Goal: Task Accomplishment & Management: Manage account settings

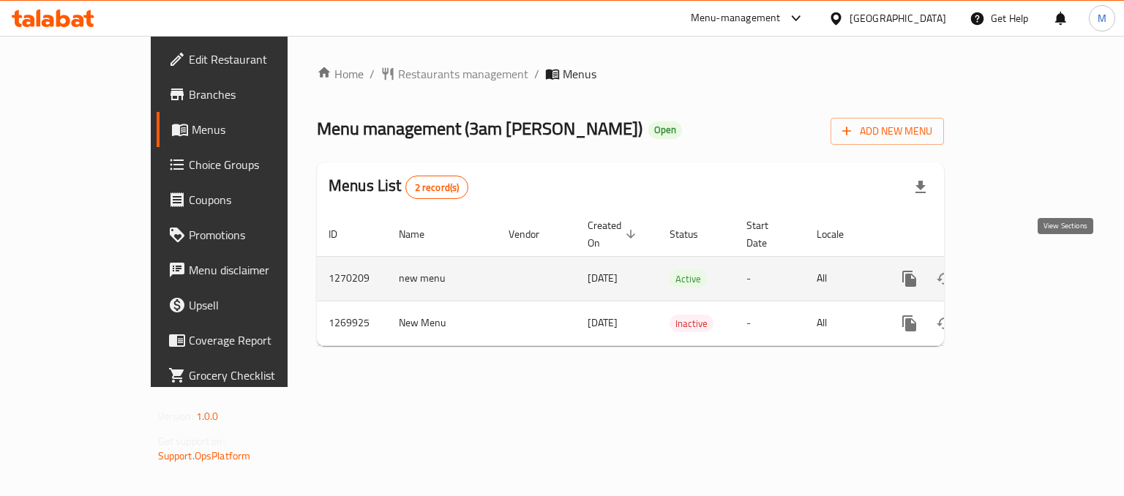
click at [1024, 270] on icon "enhanced table" at bounding box center [1015, 279] width 18 height 18
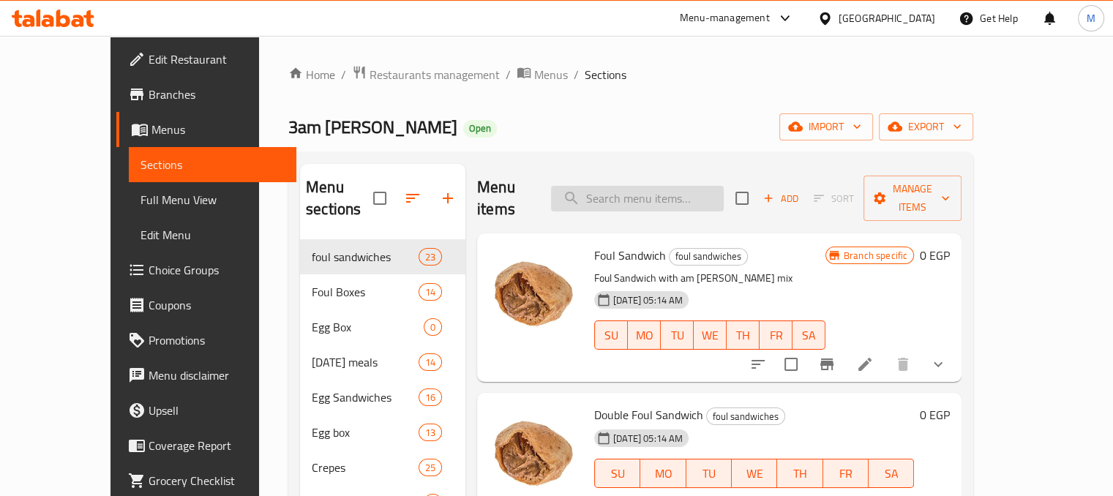
click at [623, 186] on input "search" at bounding box center [637, 199] width 173 height 26
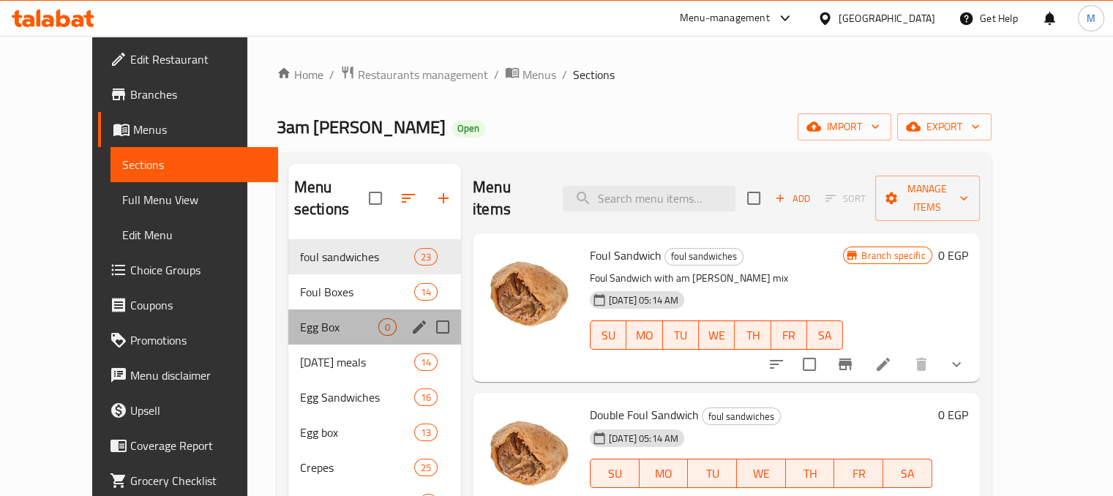
click at [328, 310] on div "Egg Box 0" at bounding box center [374, 327] width 173 height 35
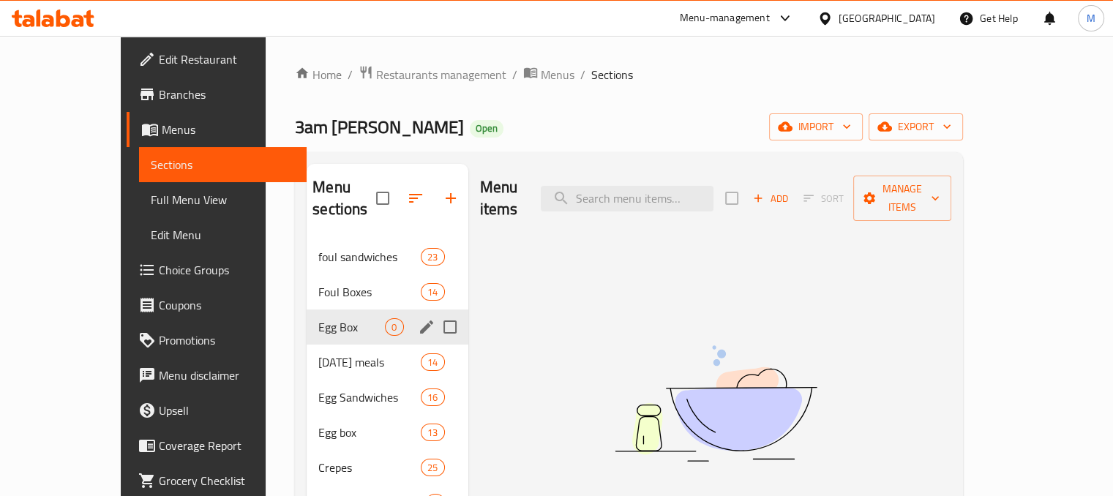
click at [334, 284] on div "Foul Boxes 14" at bounding box center [387, 291] width 161 height 35
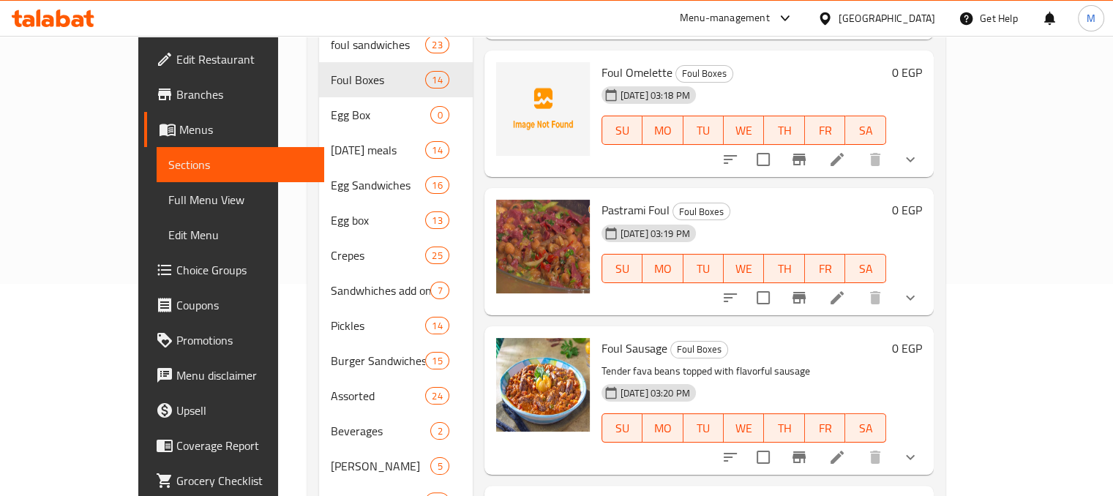
scroll to position [217, 0]
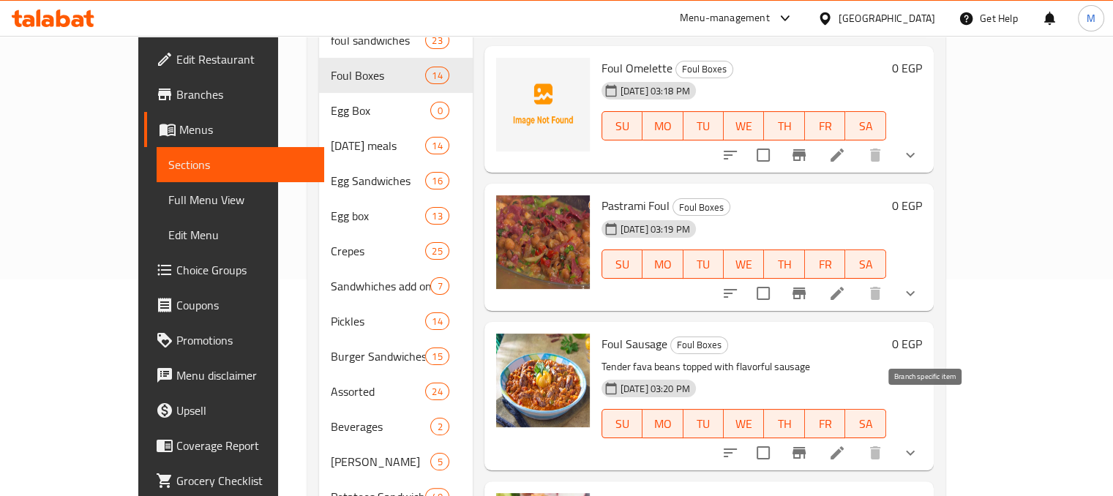
click at [817, 435] on button "Branch-specific-item" at bounding box center [799, 452] width 35 height 35
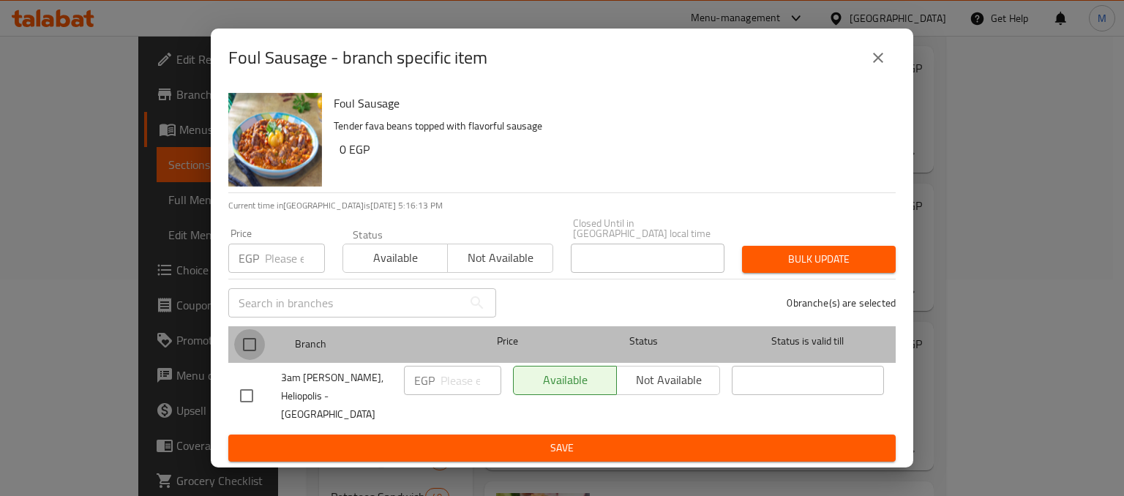
click at [242, 338] on input "checkbox" at bounding box center [249, 344] width 31 height 31
checkbox input "true"
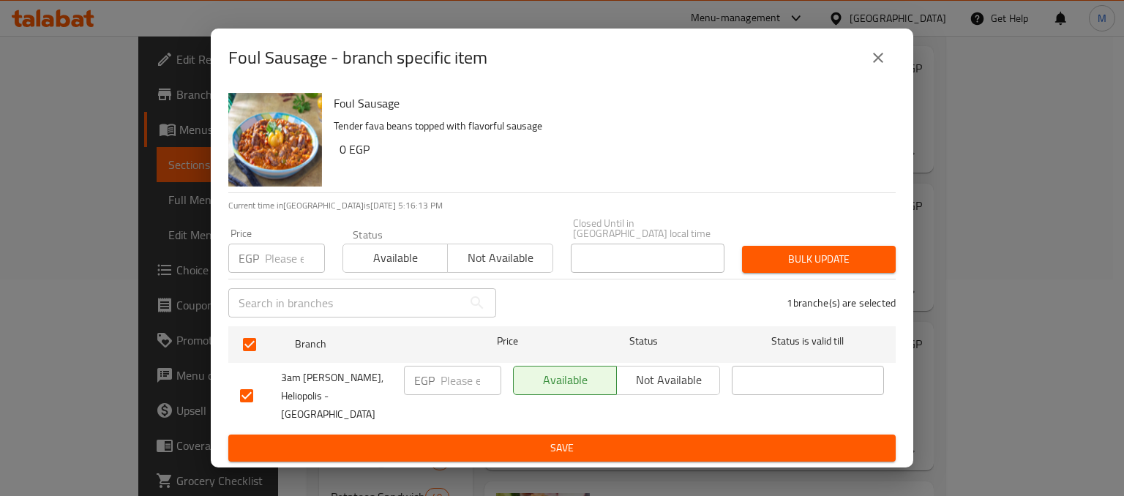
click at [283, 253] on input "number" at bounding box center [295, 258] width 60 height 29
type input "65"
click at [417, 256] on span "Available" at bounding box center [395, 257] width 93 height 21
click at [857, 255] on span "Bulk update" at bounding box center [819, 259] width 130 height 18
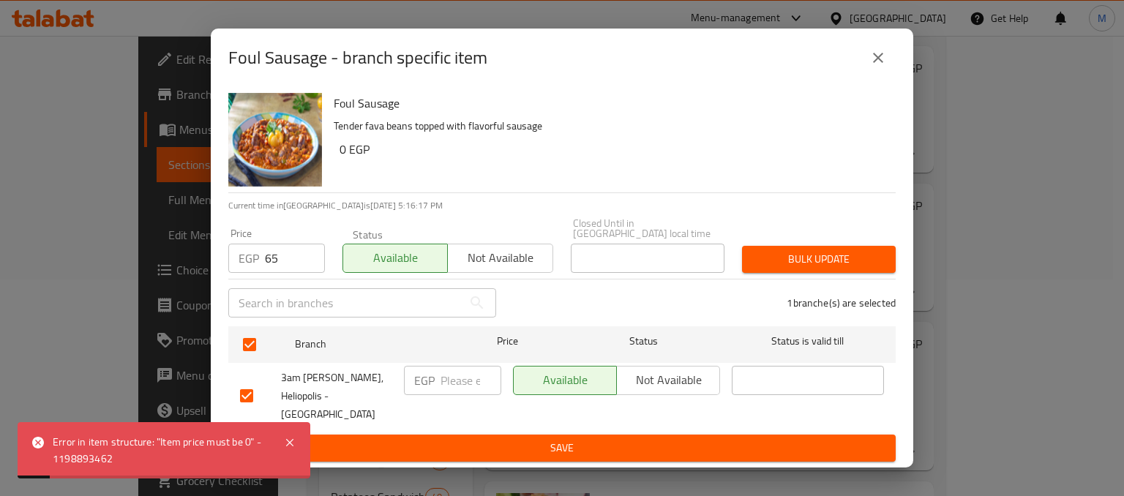
click at [875, 75] on button "close" at bounding box center [878, 57] width 35 height 35
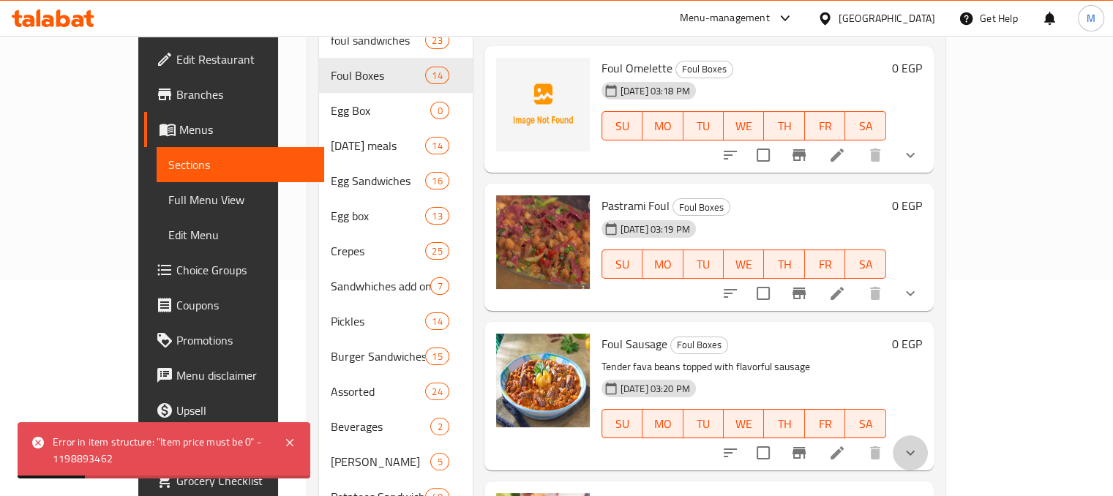
click at [928, 435] on button "show more" at bounding box center [910, 452] width 35 height 35
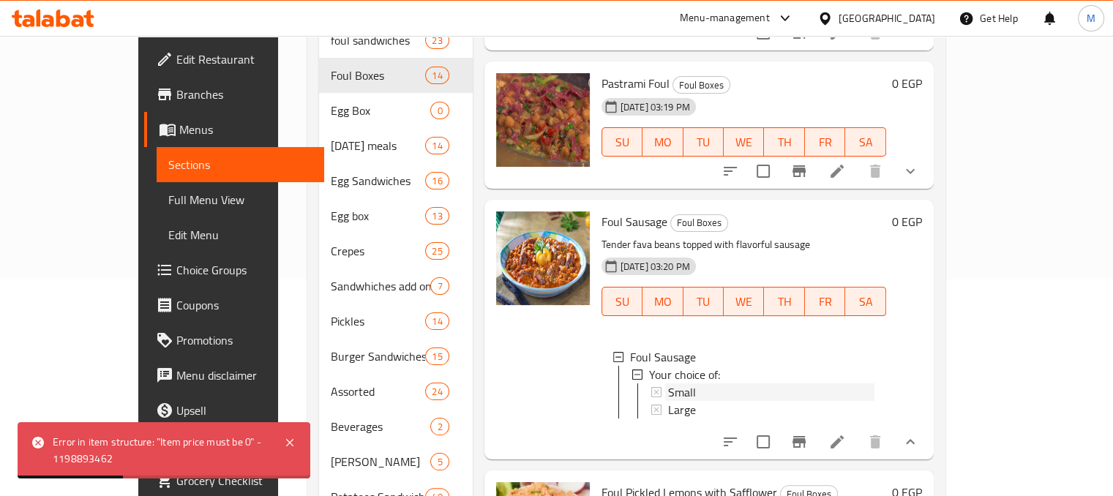
click at [691, 383] on div "Small" at bounding box center [771, 392] width 206 height 18
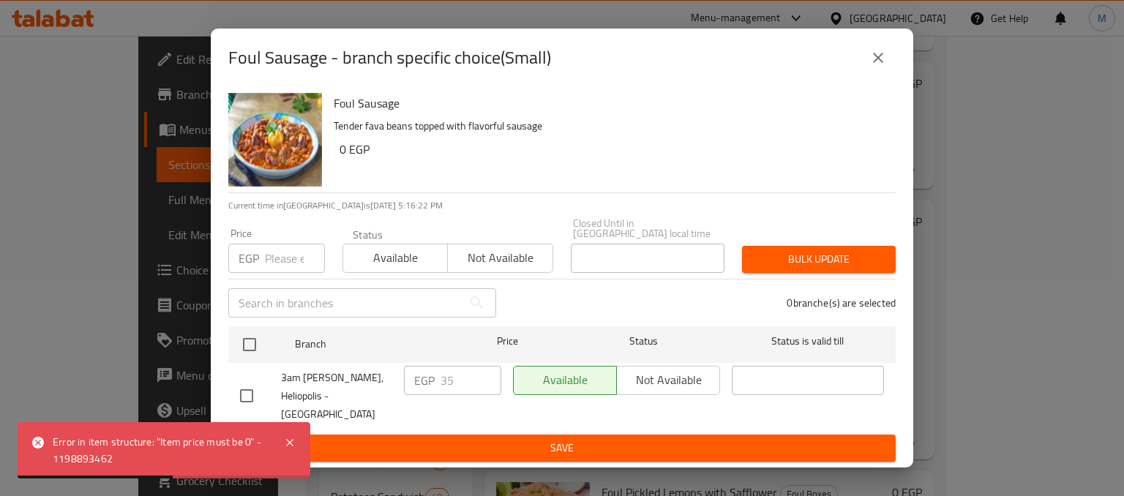
click at [881, 61] on button "close" at bounding box center [878, 57] width 35 height 35
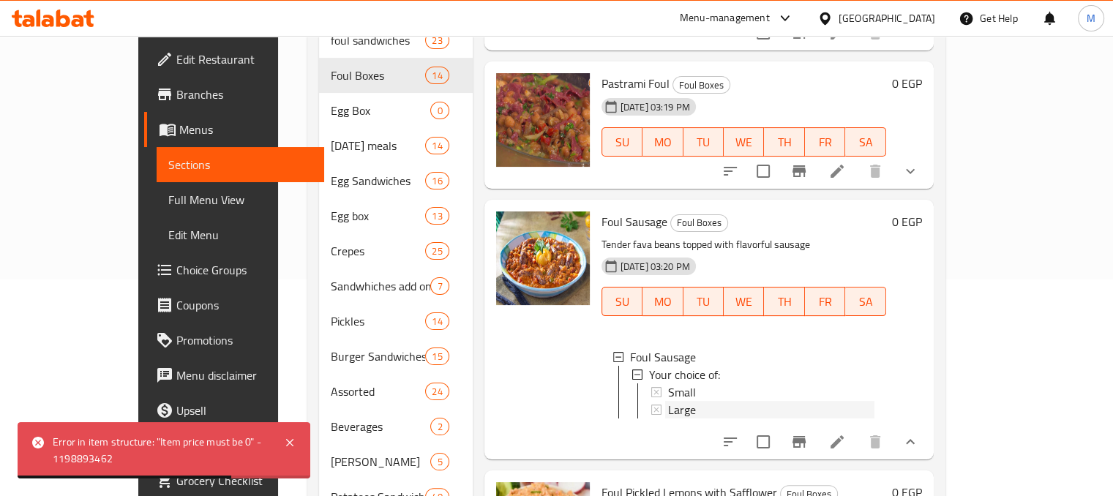
click at [668, 401] on span "Large" at bounding box center [682, 410] width 28 height 18
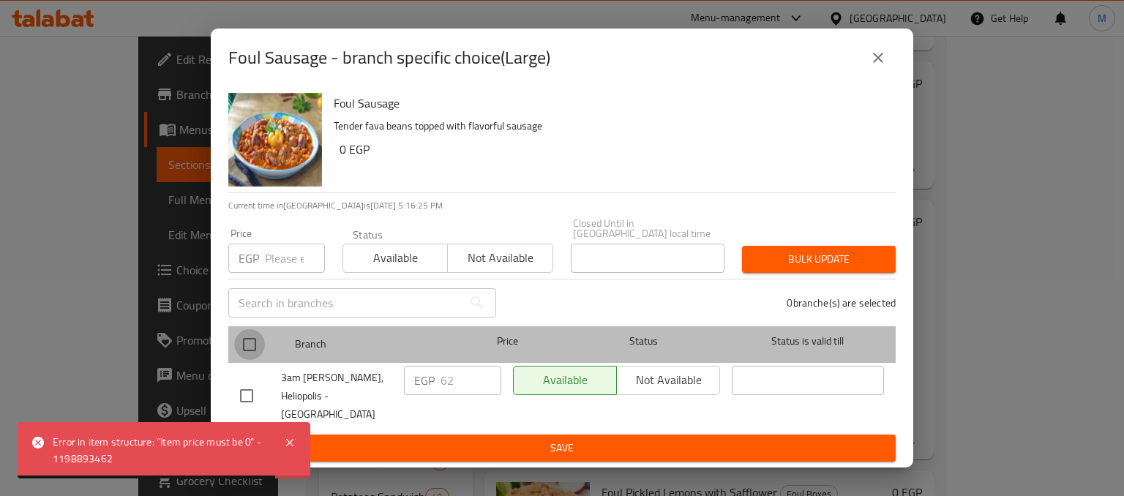
click at [252, 349] on input "checkbox" at bounding box center [249, 344] width 31 height 31
checkbox input "true"
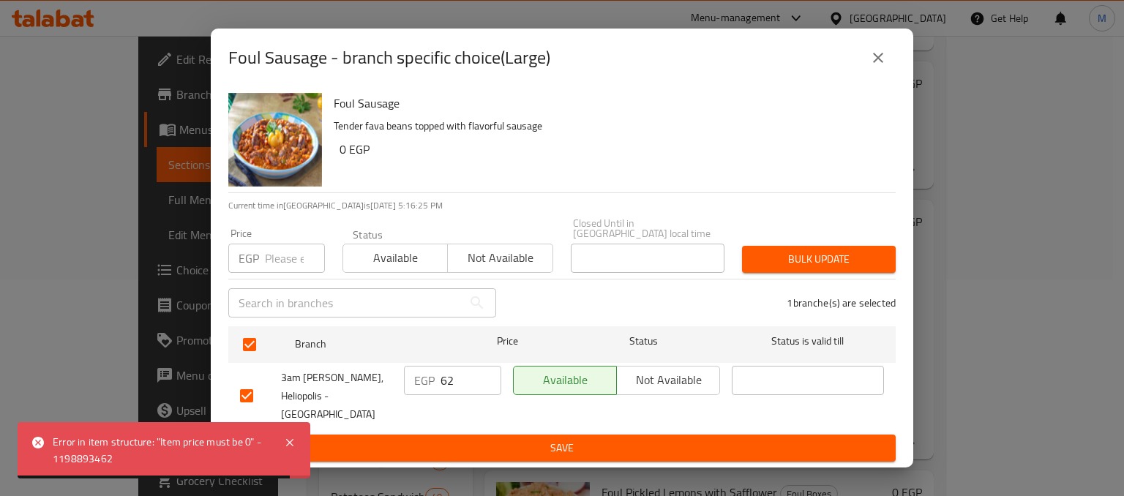
click at [274, 264] on input "number" at bounding box center [295, 258] width 60 height 29
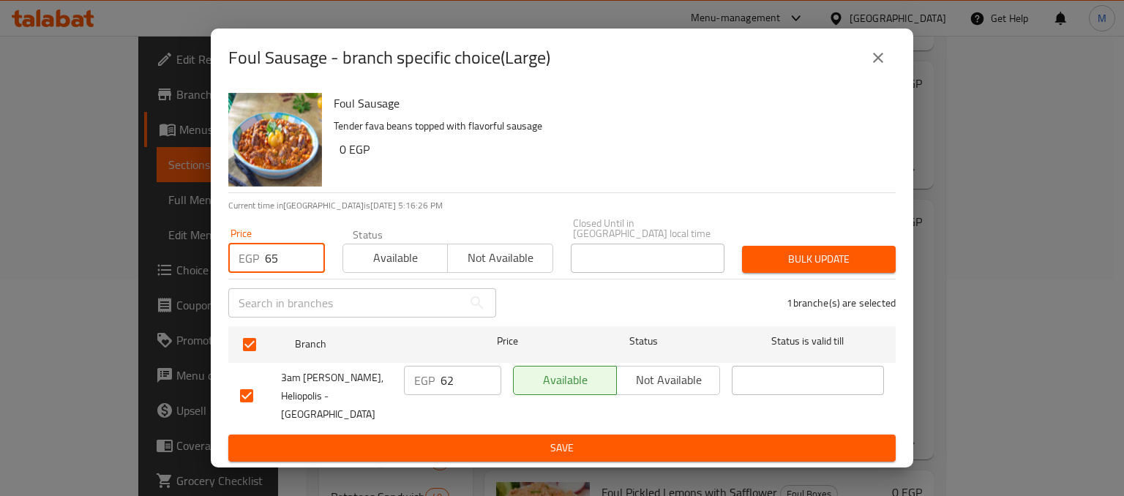
type input "65"
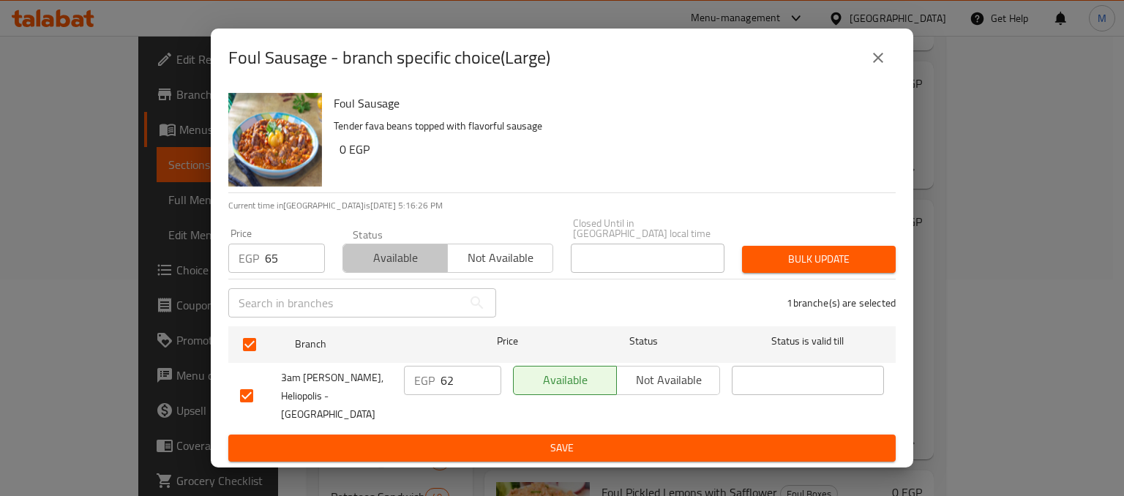
click at [401, 263] on span "Available" at bounding box center [395, 257] width 93 height 21
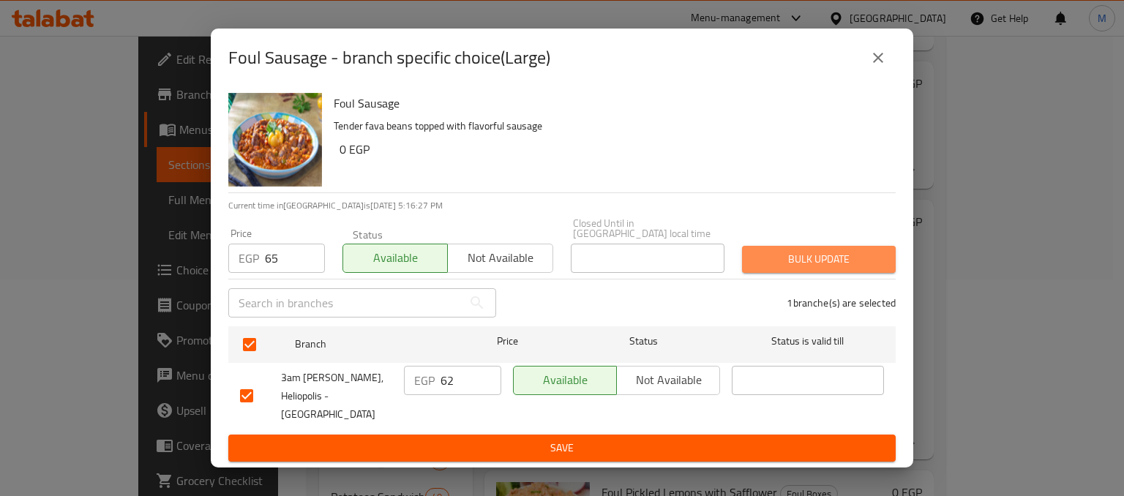
click at [784, 269] on span "Bulk update" at bounding box center [819, 259] width 130 height 18
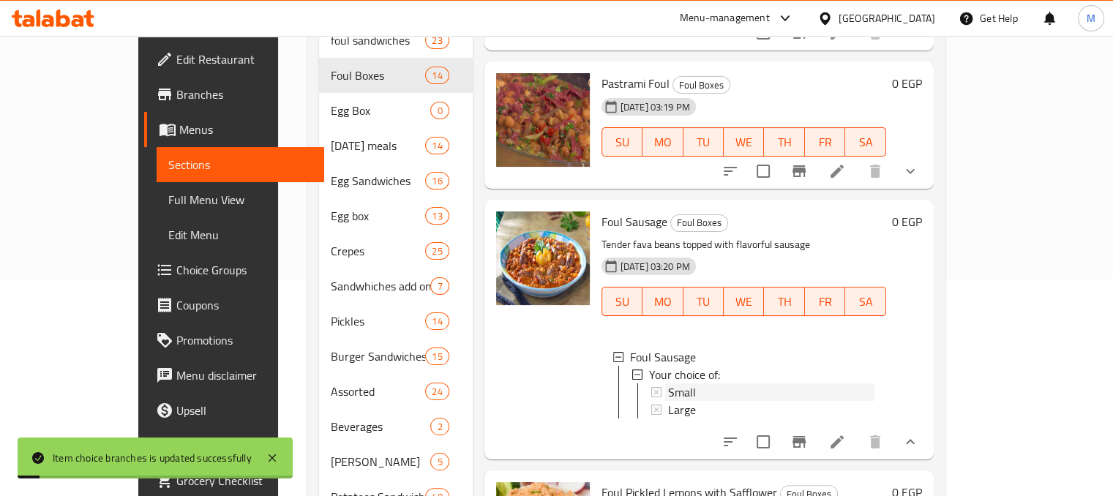
click at [668, 383] on span "Small" at bounding box center [682, 392] width 28 height 18
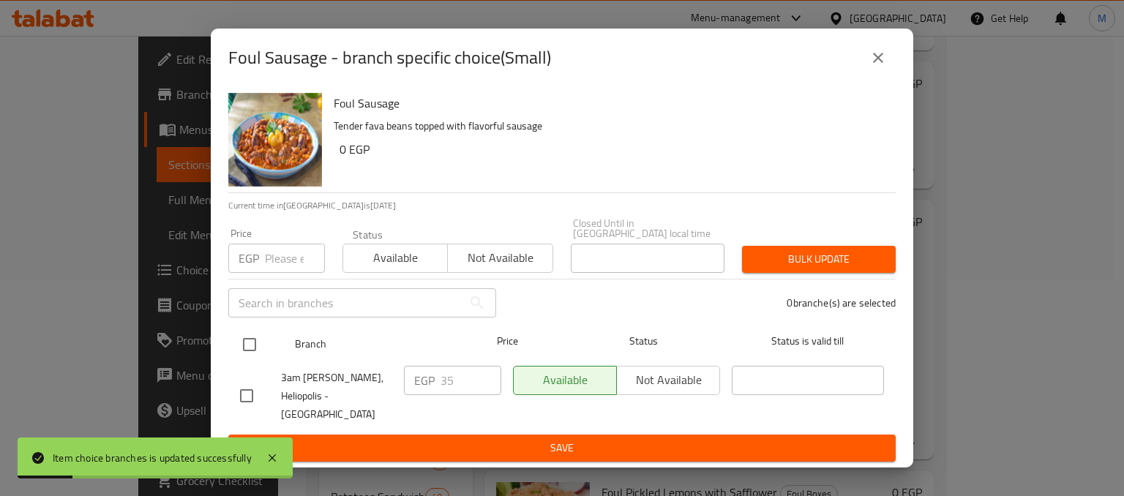
click at [252, 352] on input "checkbox" at bounding box center [249, 344] width 31 height 31
checkbox input "true"
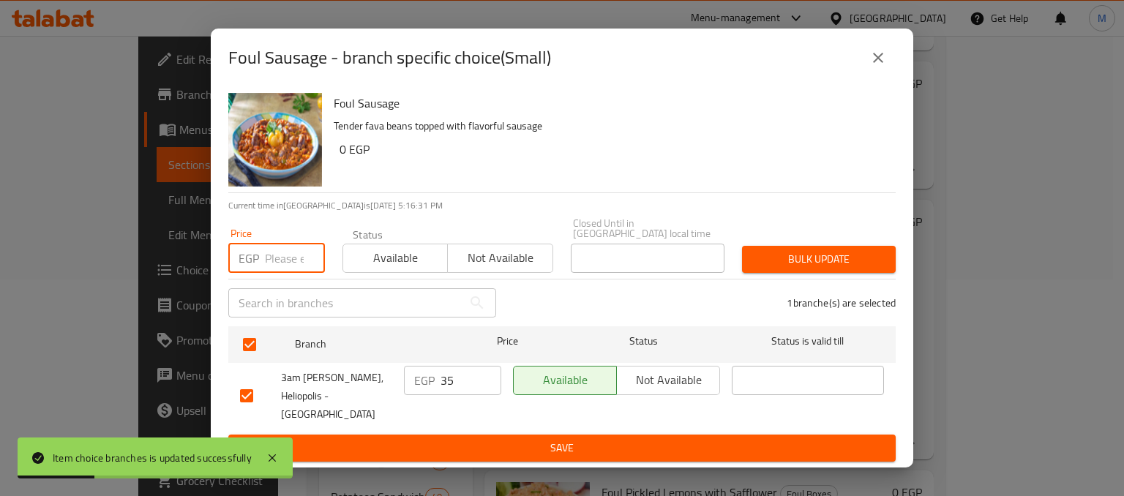
click at [291, 252] on input "number" at bounding box center [295, 258] width 60 height 29
type input "40"
click at [408, 266] on span "Available" at bounding box center [395, 257] width 93 height 21
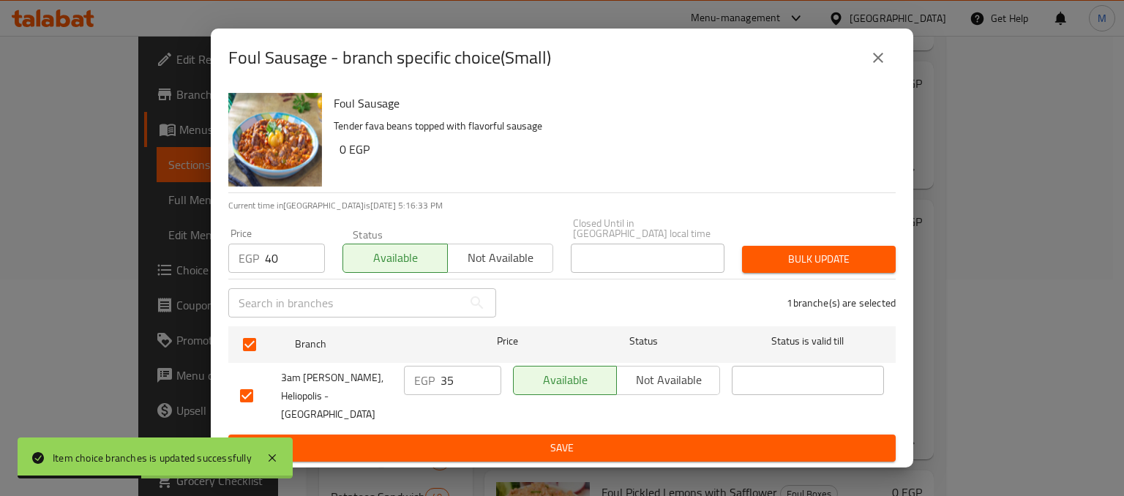
click at [812, 262] on span "Bulk update" at bounding box center [819, 259] width 130 height 18
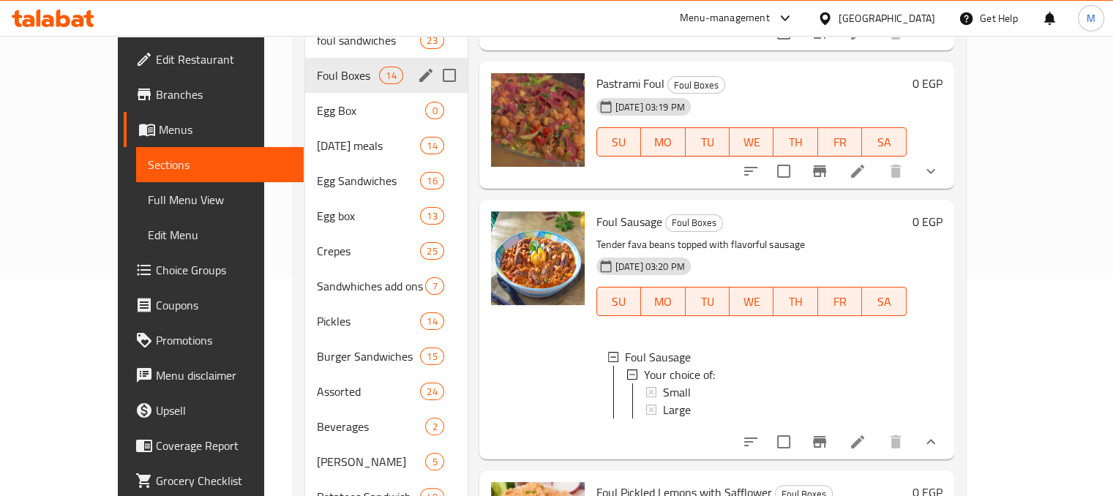
scroll to position [0, 0]
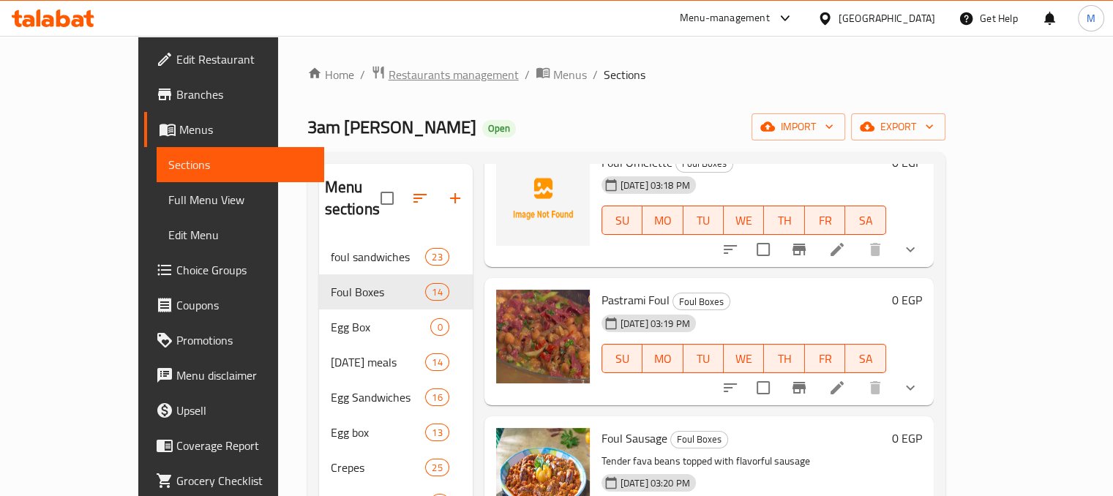
click at [389, 80] on span "Restaurants management" at bounding box center [454, 75] width 130 height 18
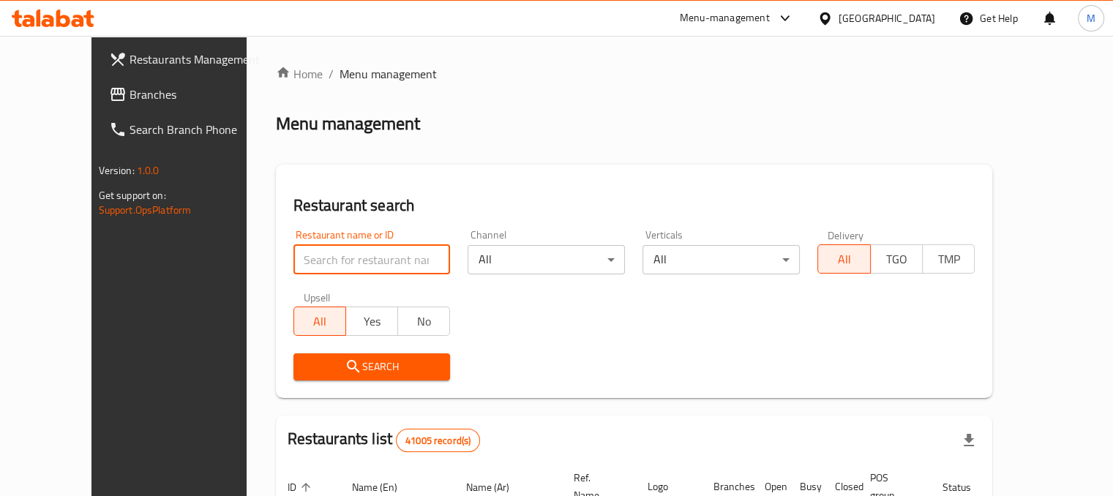
click at [364, 254] on input "search" at bounding box center [371, 259] width 157 height 29
type input "abood"
click button "Search" at bounding box center [371, 366] width 157 height 27
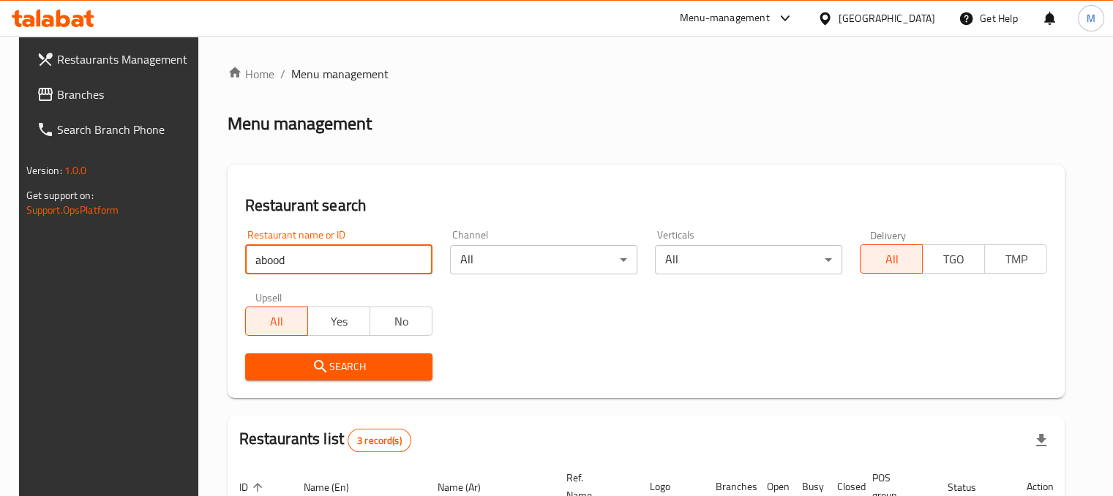
scroll to position [247, 0]
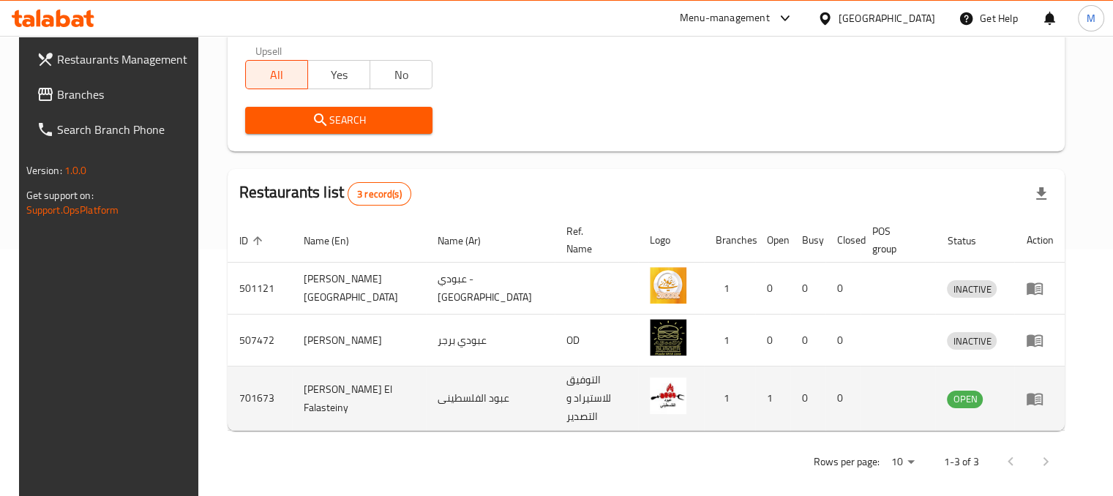
click at [1052, 400] on td "enhanced table" at bounding box center [1039, 399] width 50 height 64
click at [1041, 397] on icon "enhanced table" at bounding box center [1037, 400] width 5 height 6
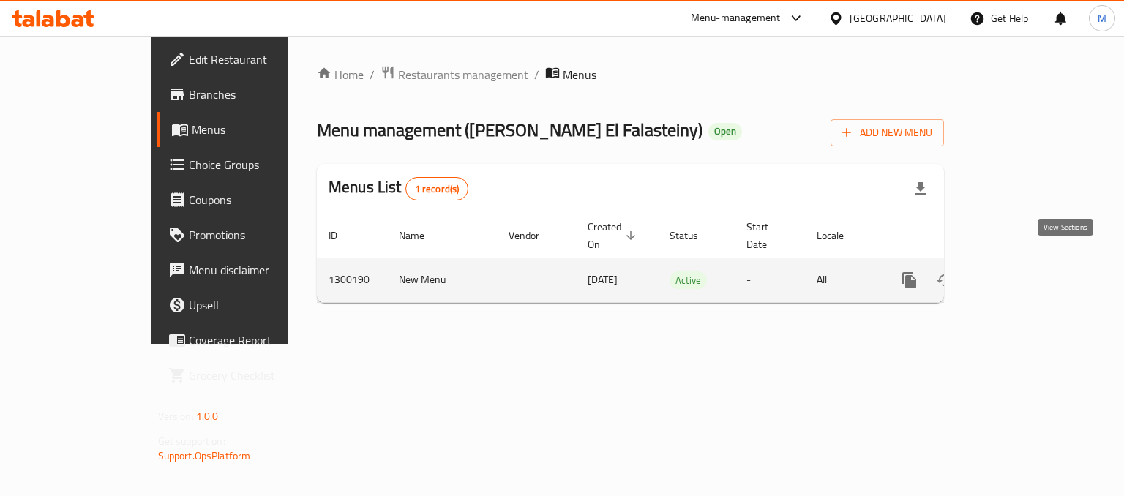
click at [1032, 276] on link "enhanced table" at bounding box center [1014, 280] width 35 height 35
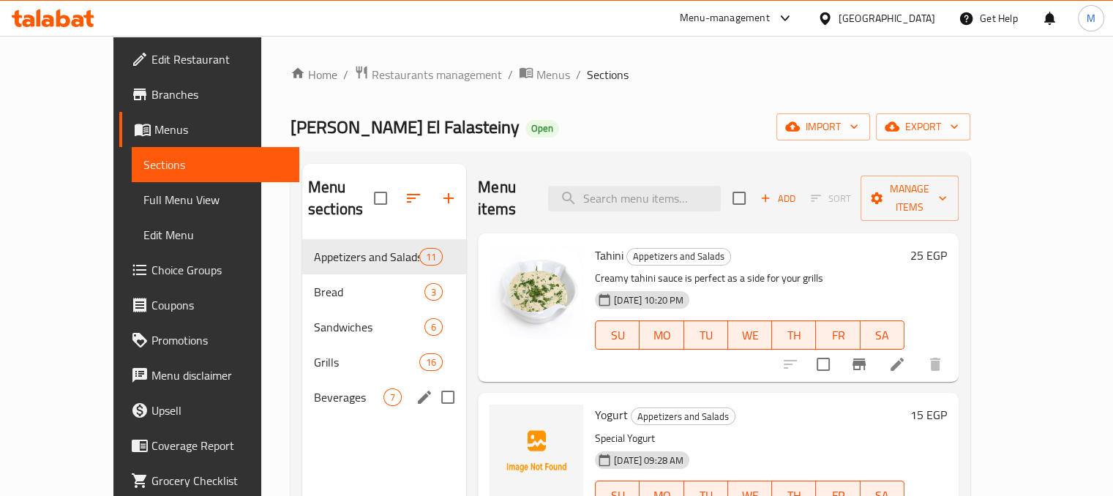
click at [314, 389] on span "Beverages" at bounding box center [349, 398] width 70 height 18
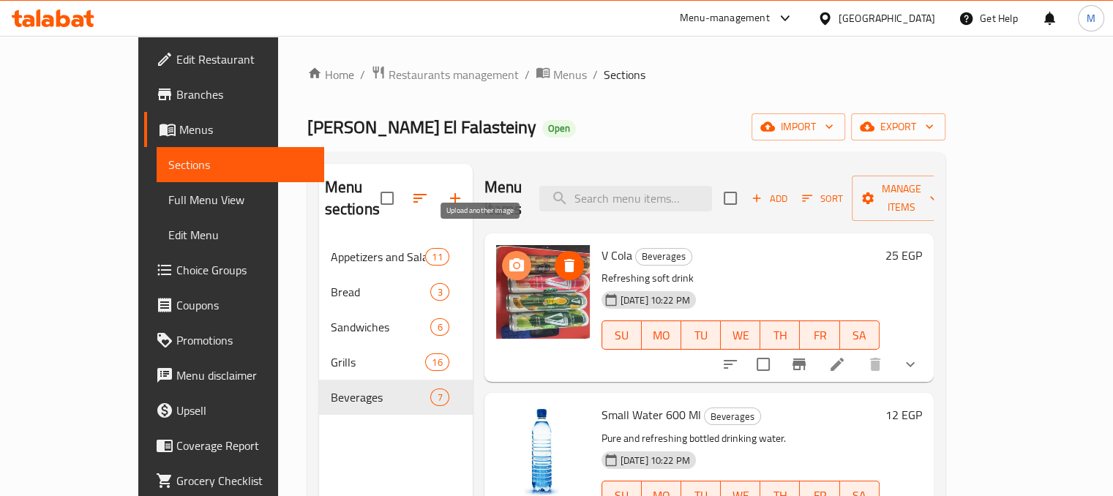
click at [508, 257] on icon "upload picture" at bounding box center [517, 266] width 18 height 18
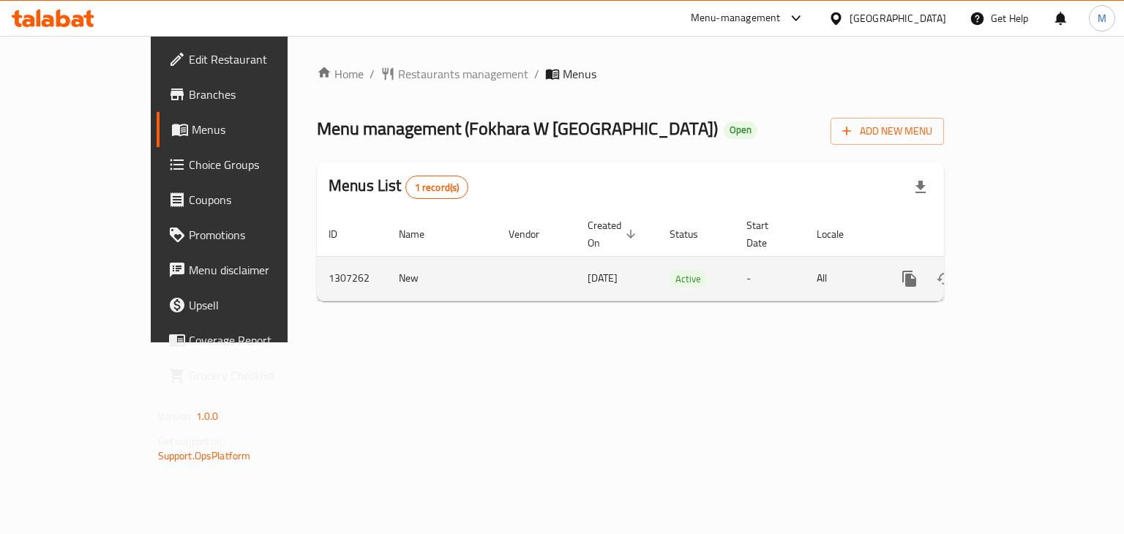
click at [1022, 272] on icon "enhanced table" at bounding box center [1014, 278] width 13 height 13
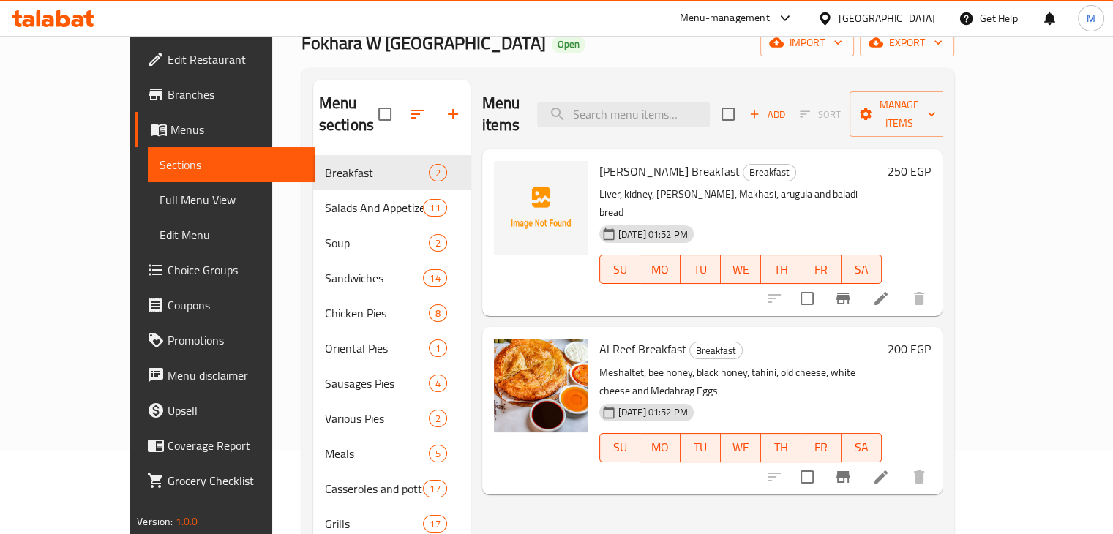
scroll to position [80, 0]
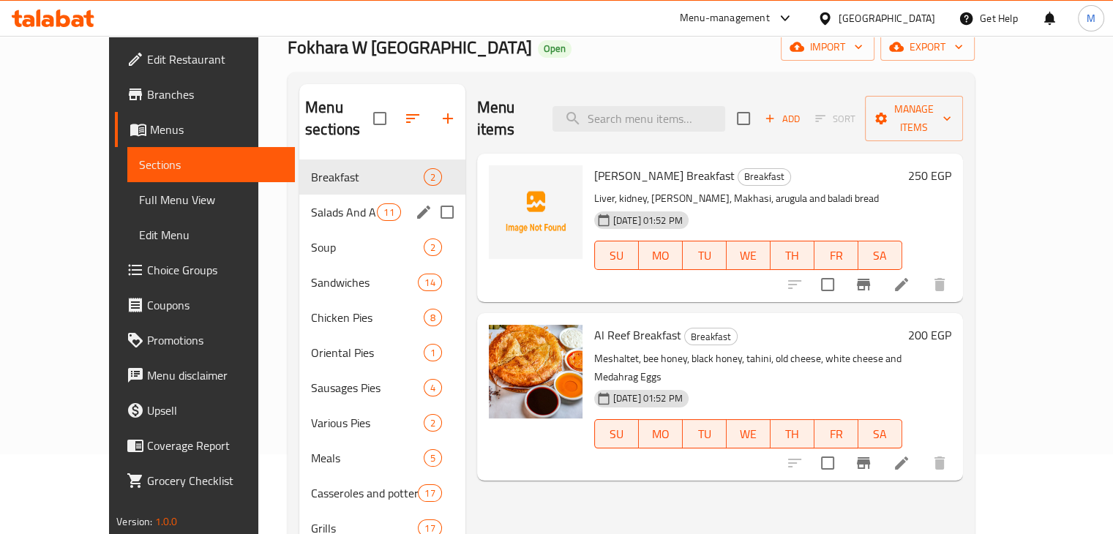
click at [311, 203] on span "Salads And Appetizers" at bounding box center [344, 212] width 66 height 18
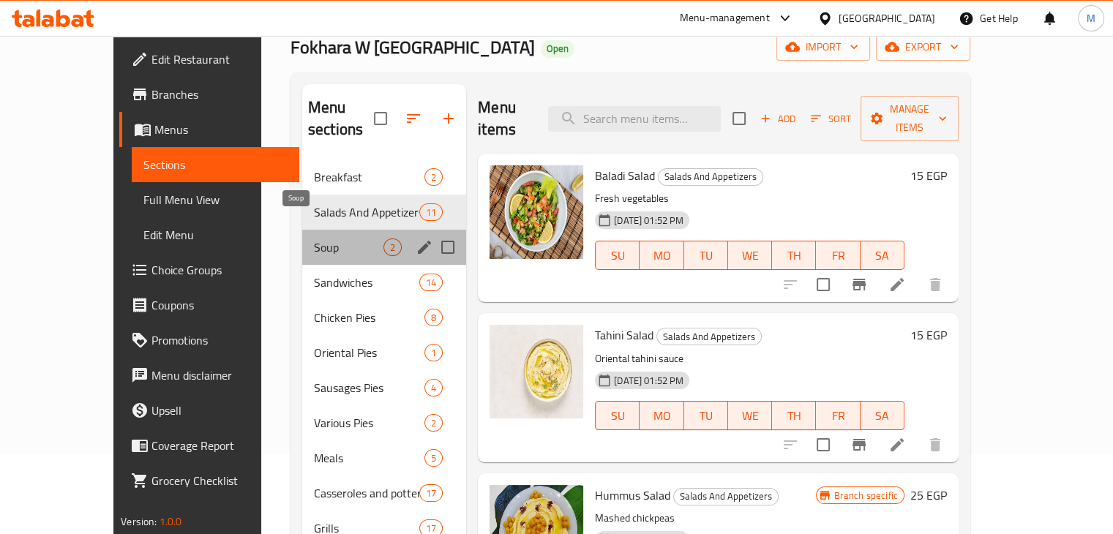
click at [314, 239] on span "Soup" at bounding box center [349, 248] width 70 height 18
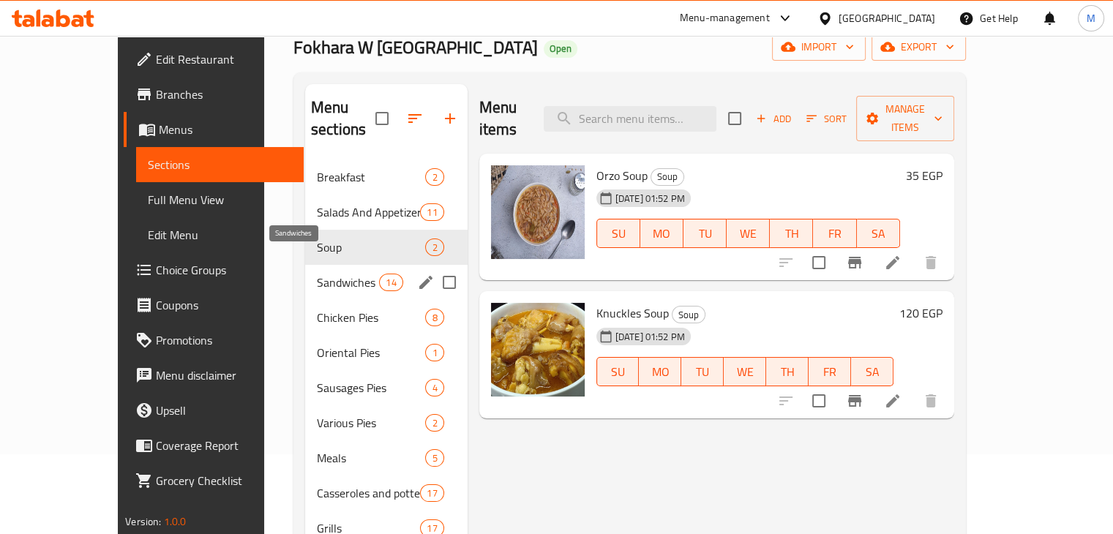
click at [317, 274] on span "Sandwiches" at bounding box center [348, 283] width 62 height 18
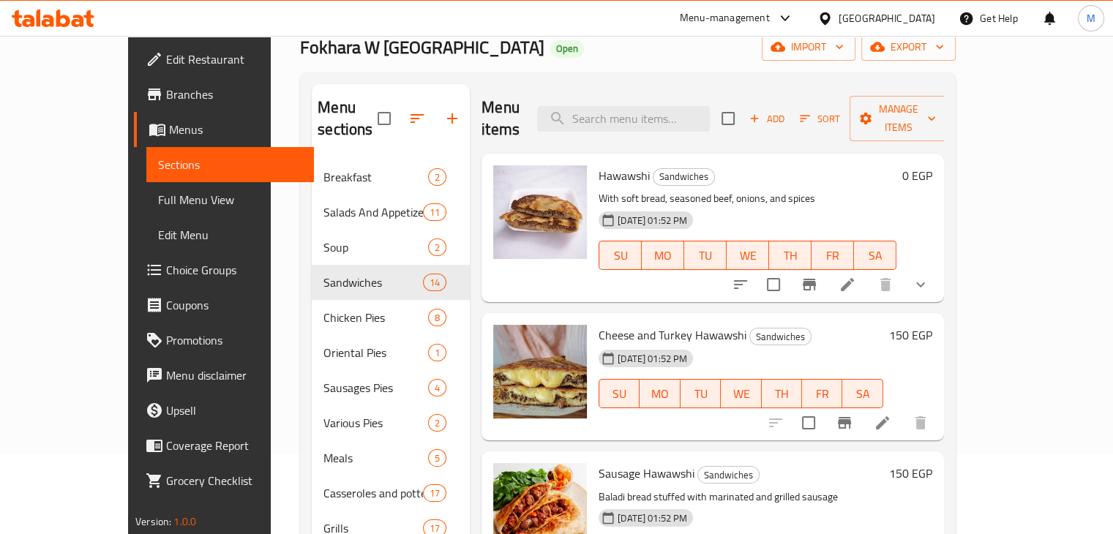
click at [750, 329] on span "Sandwiches" at bounding box center [780, 337] width 61 height 17
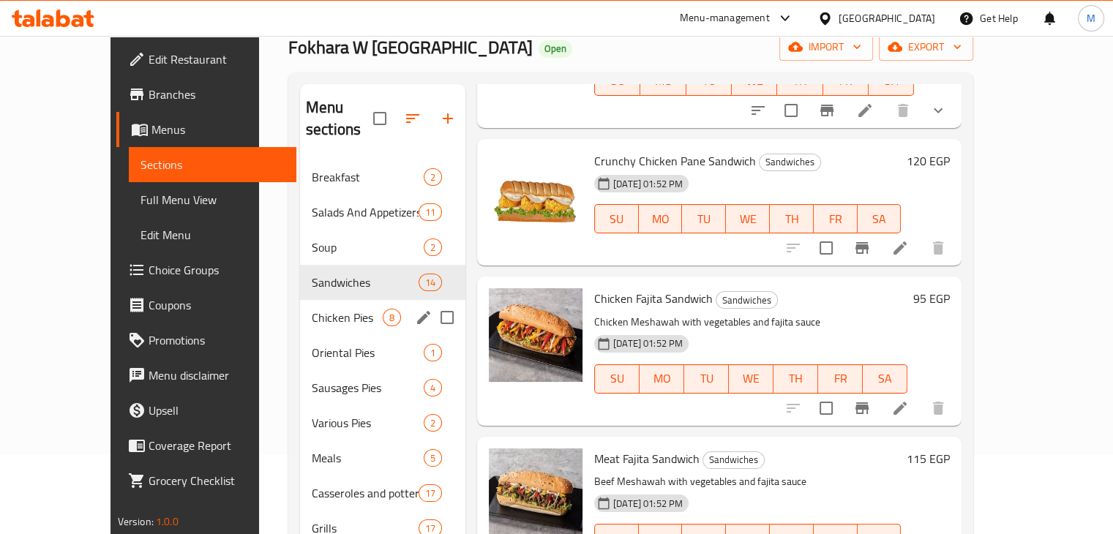
click at [312, 309] on span "Chicken Pies" at bounding box center [347, 318] width 71 height 18
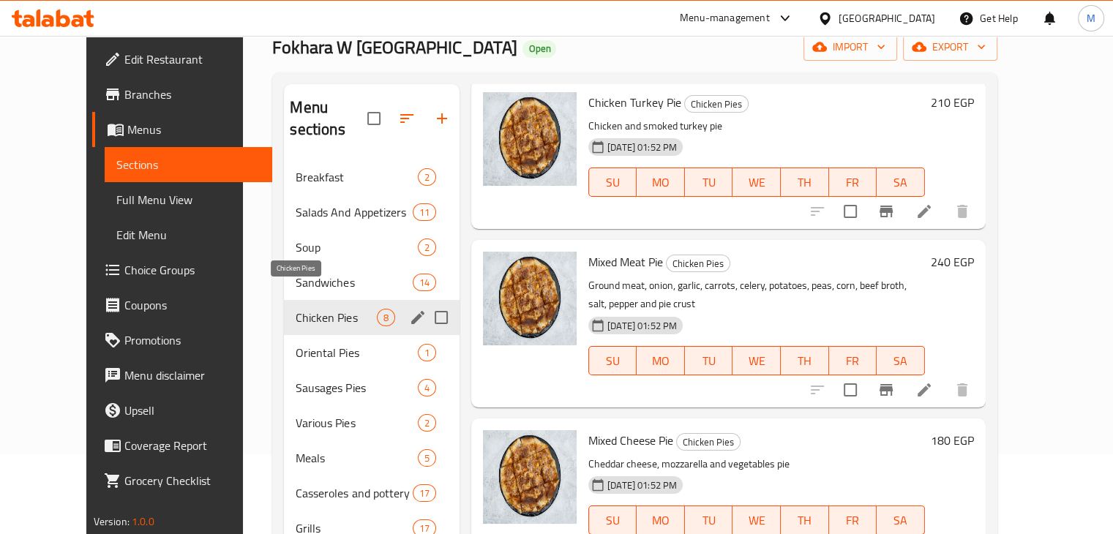
scroll to position [651, 0]
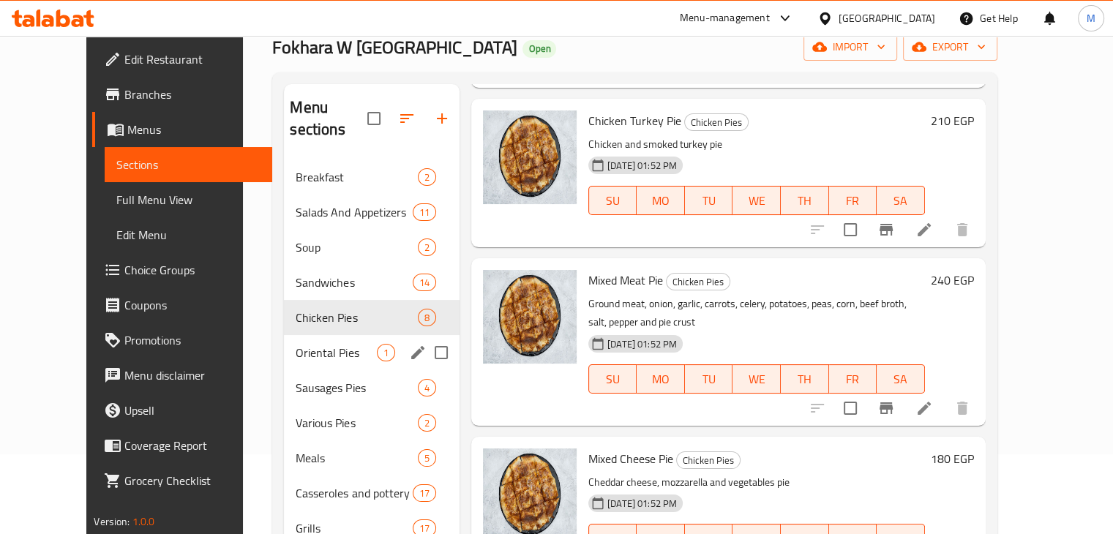
click at [312, 344] on span "Oriental Pies" at bounding box center [336, 353] width 80 height 18
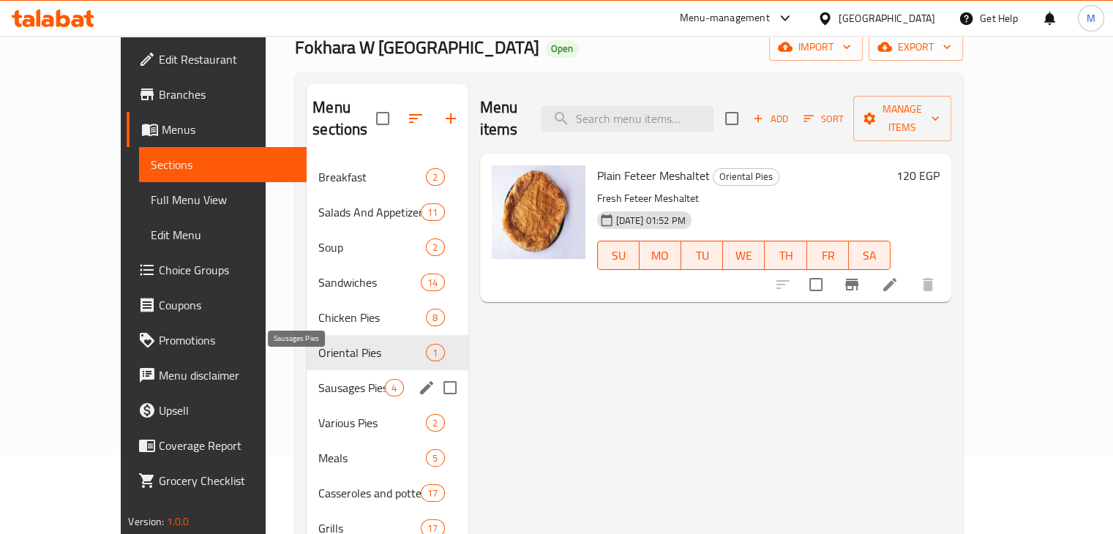
click at [307, 377] on div "Sausages Pies 4" at bounding box center [387, 387] width 161 height 35
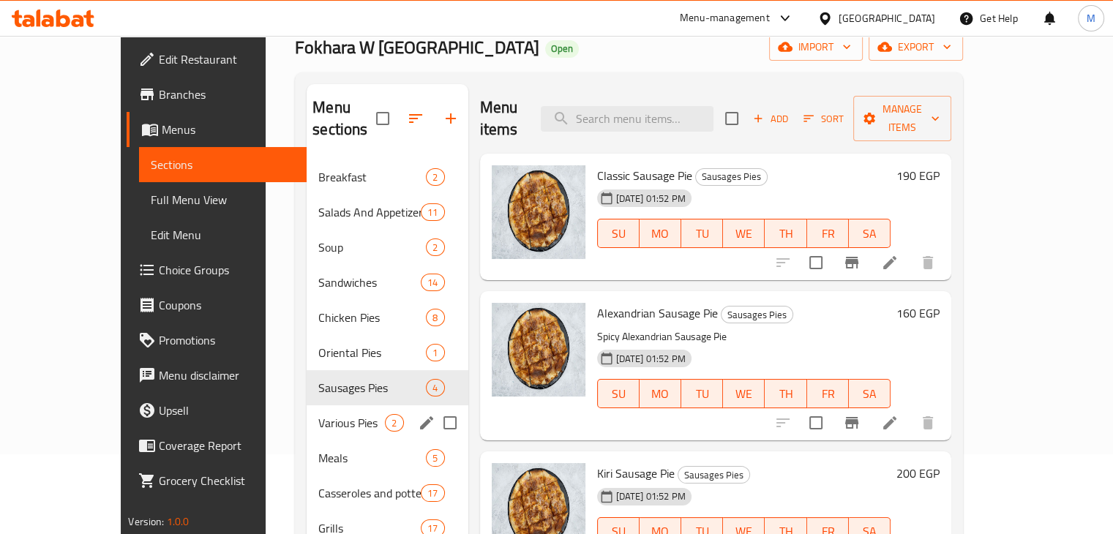
click at [307, 405] on div "Various Pies 2" at bounding box center [387, 422] width 161 height 35
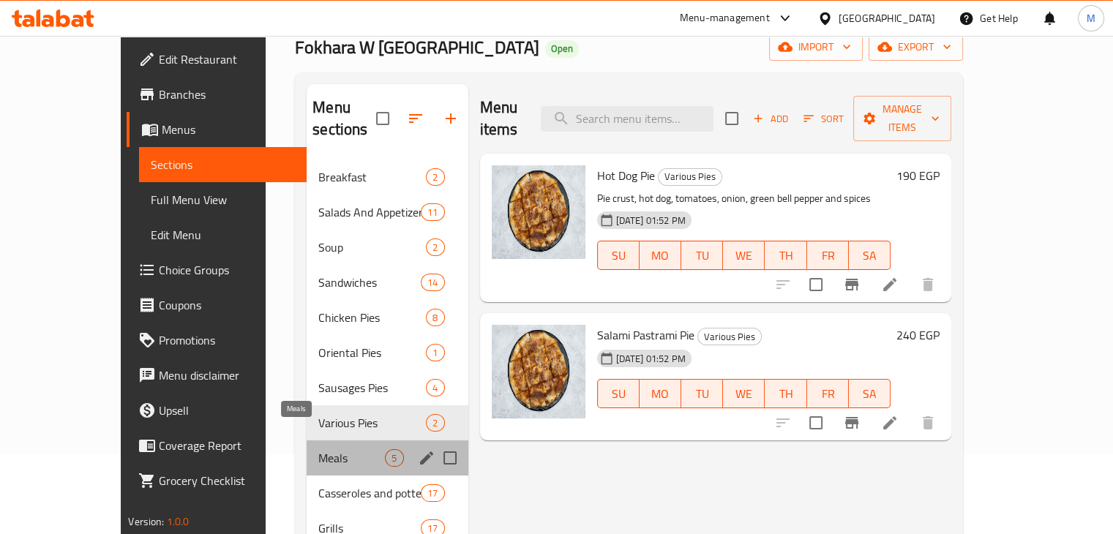
click at [318, 449] on span "Meals" at bounding box center [351, 458] width 67 height 18
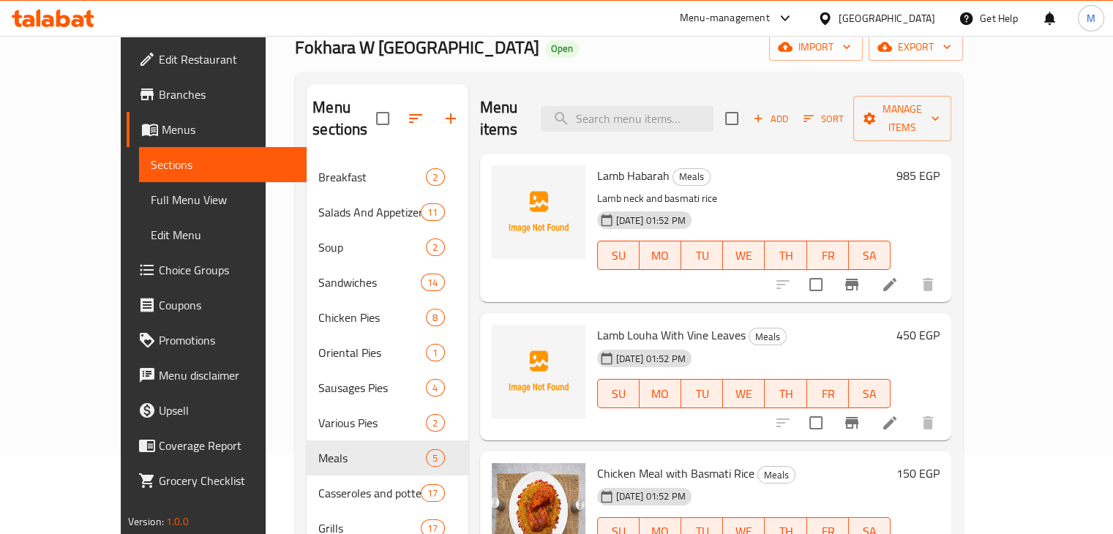
scroll to position [292, 0]
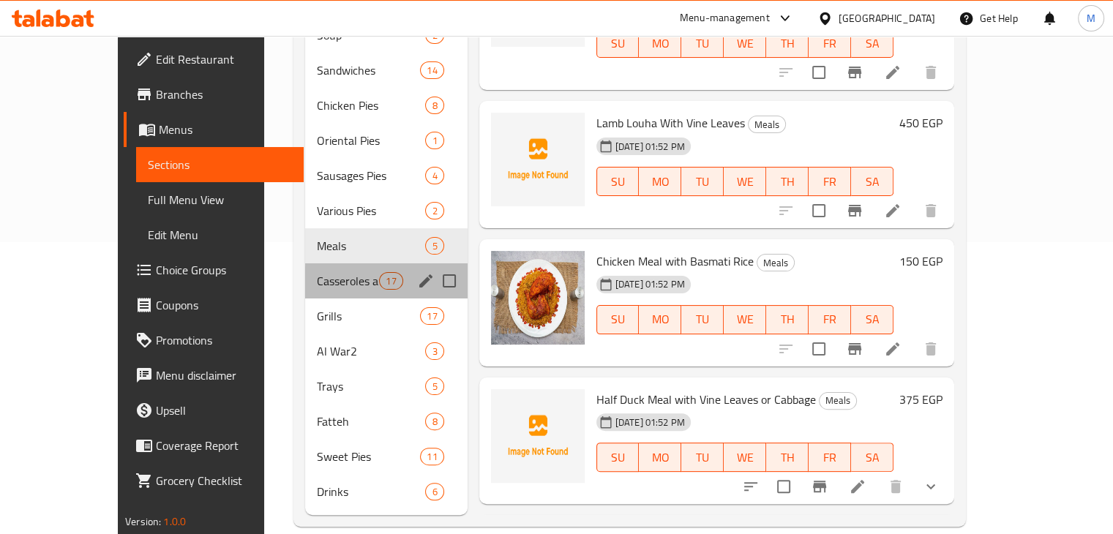
click at [305, 274] on div "Casseroles and pottery 17" at bounding box center [386, 280] width 162 height 35
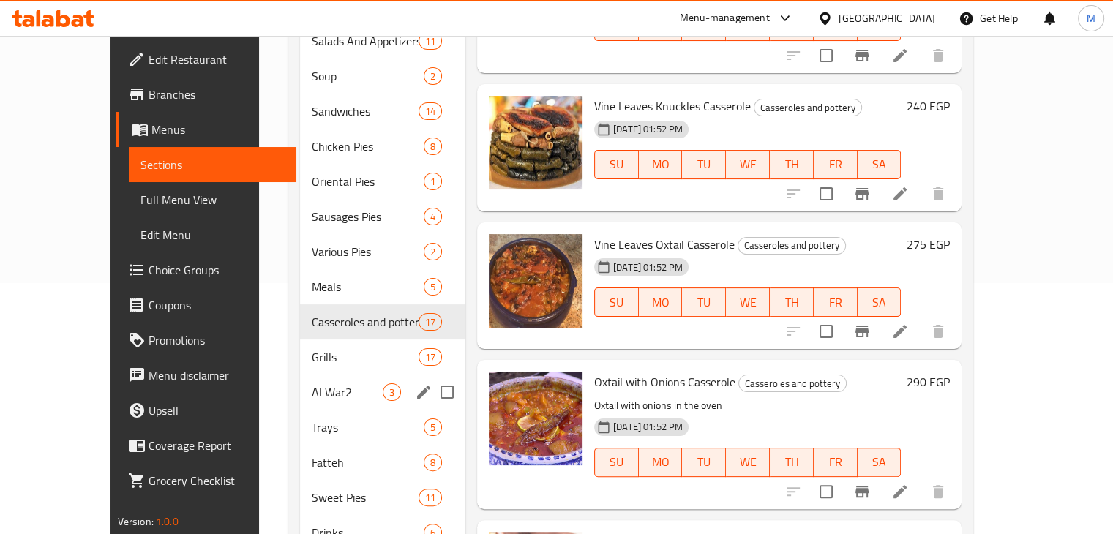
scroll to position [255, 0]
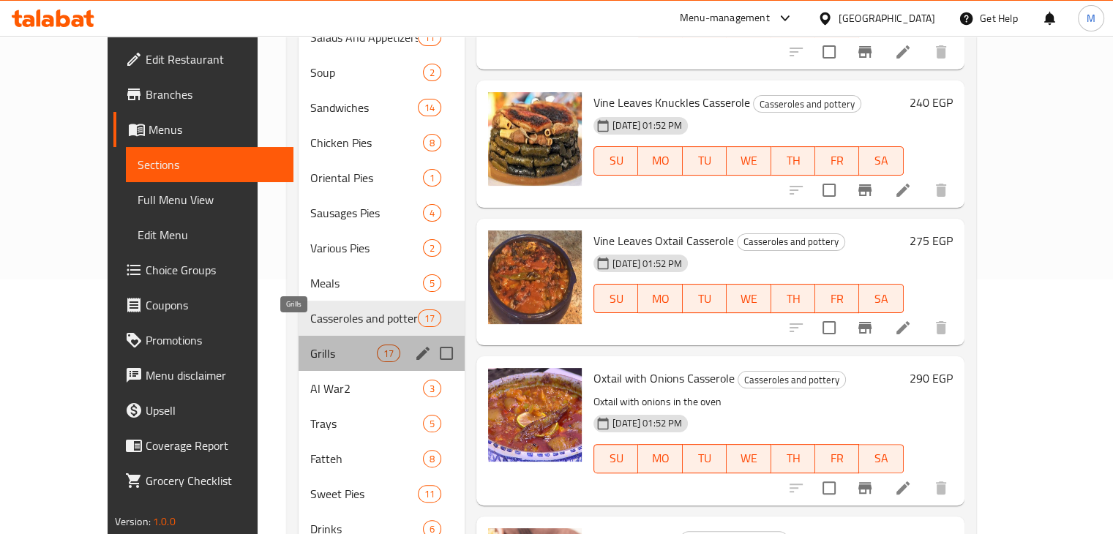
click at [310, 345] on span "Grills" at bounding box center [343, 354] width 67 height 18
